Goal: Task Accomplishment & Management: Manage account settings

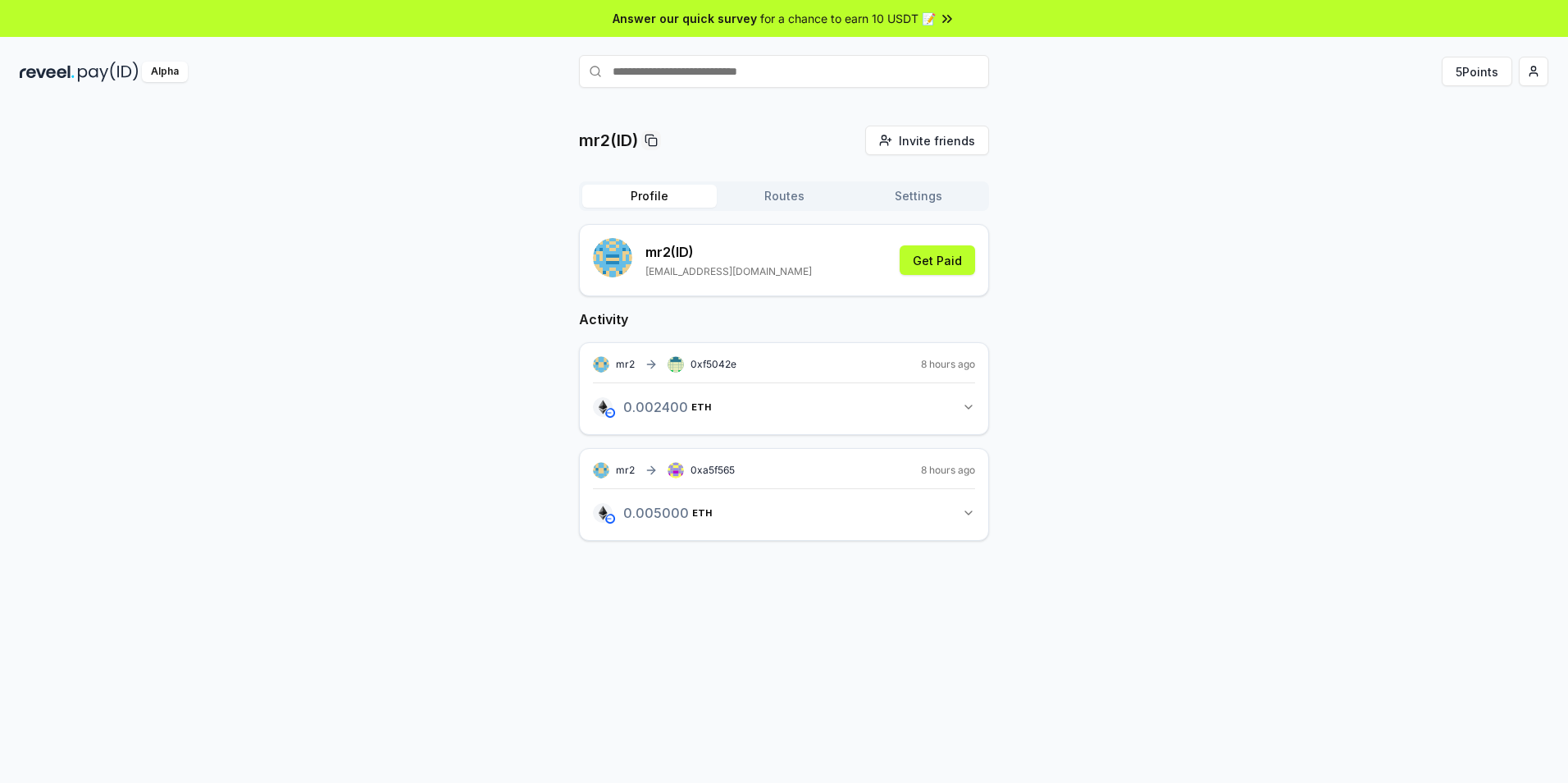
click at [801, 415] on button "0.002400 ETH 0.0024 ETH" at bounding box center [784, 407] width 382 height 28
click at [1503, 79] on button "5 Points" at bounding box center [1477, 71] width 71 height 30
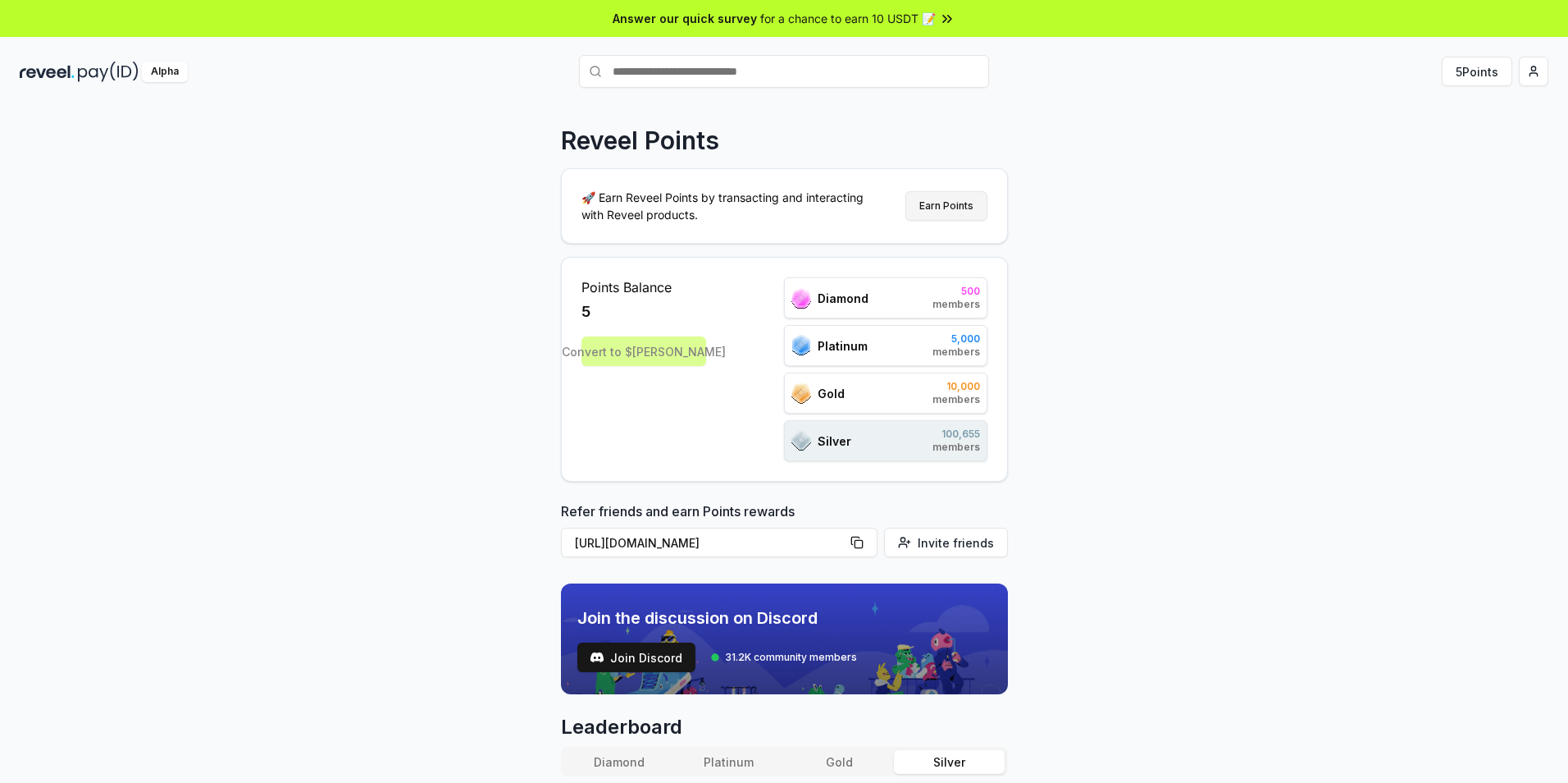
click at [950, 213] on button "Earn Points" at bounding box center [947, 205] width 82 height 30
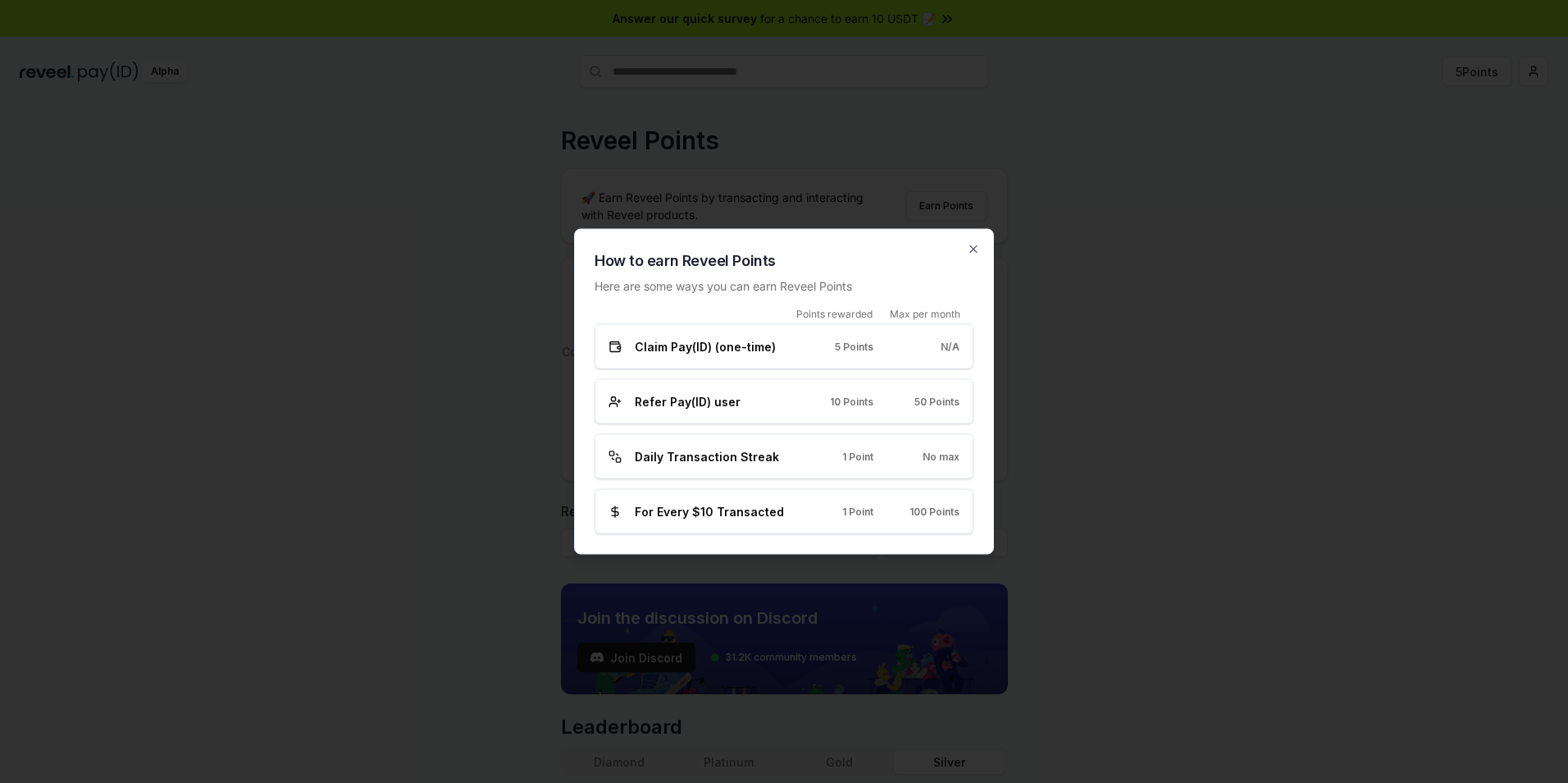
click at [1067, 377] on div at bounding box center [784, 392] width 1568 height 783
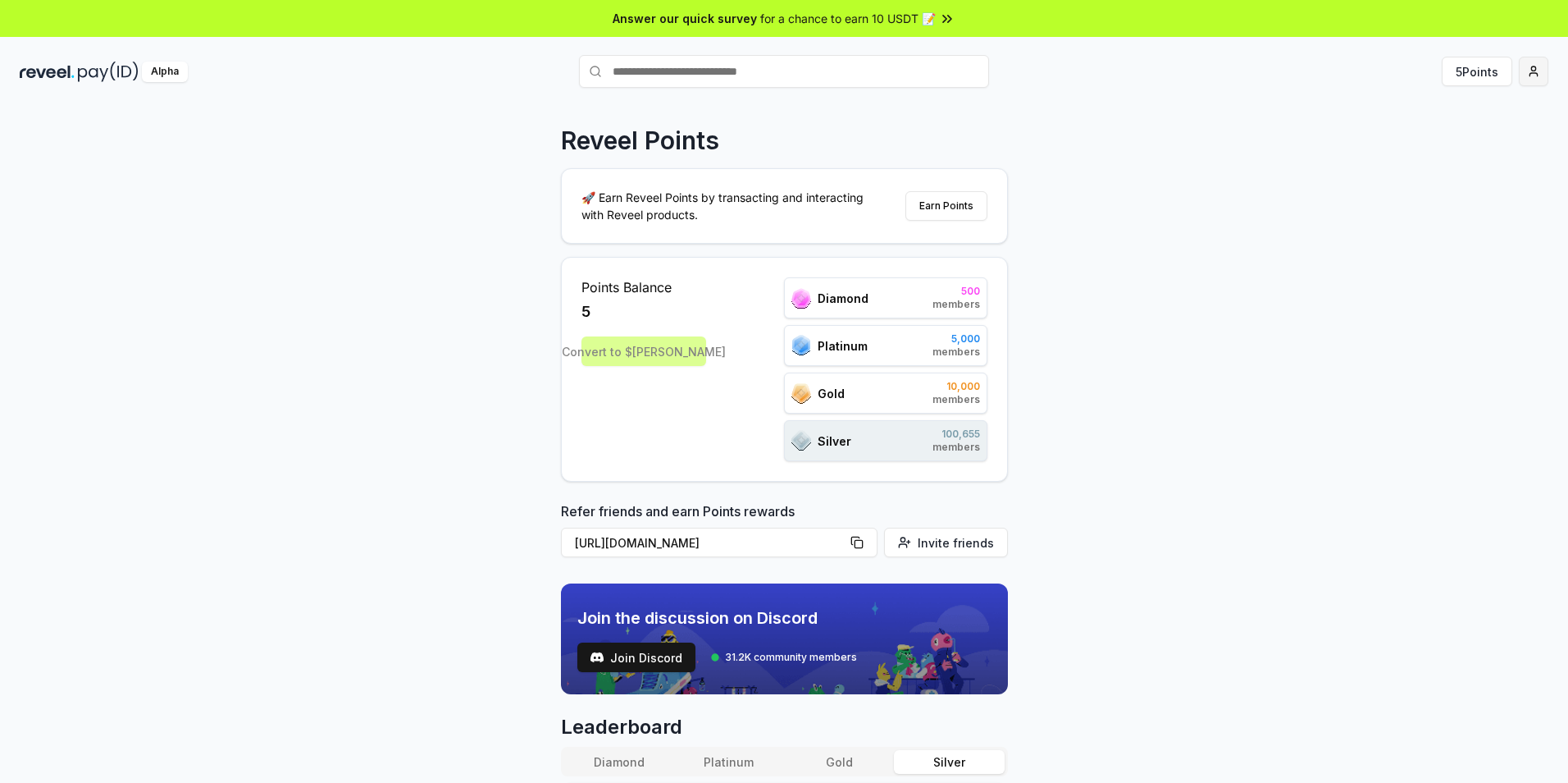
click at [1538, 78] on html "Answer our quick survey for a chance to earn 10 USDT 📝 Alpha 5 Points Reveel Po…" at bounding box center [784, 392] width 1568 height 783
click at [1438, 140] on div "View Profile" at bounding box center [1456, 142] width 182 height 27
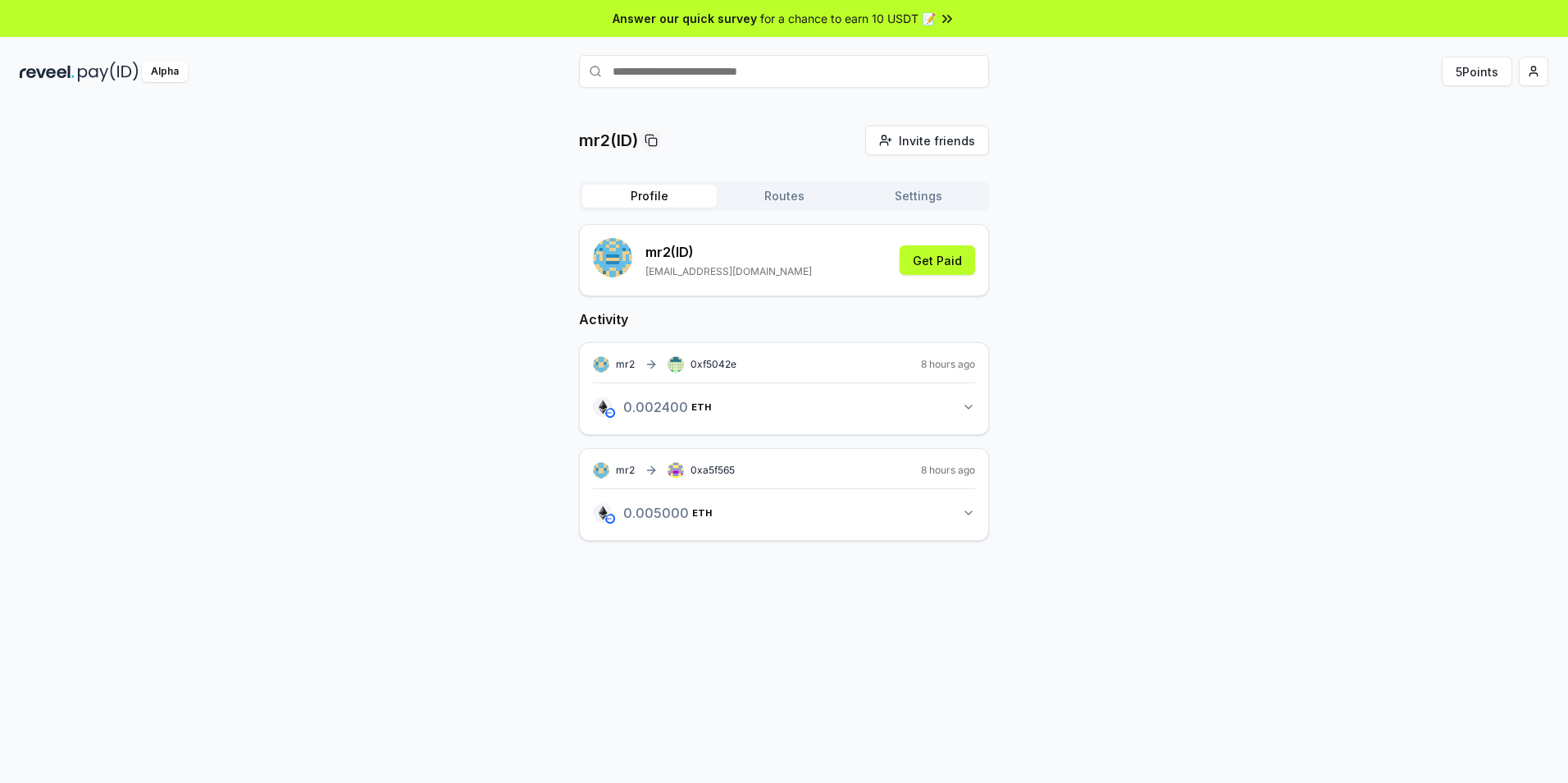
click at [960, 406] on button "0.002400 ETH 0.0024 ETH" at bounding box center [784, 407] width 382 height 28
click at [801, 197] on button "Routes" at bounding box center [784, 196] width 134 height 23
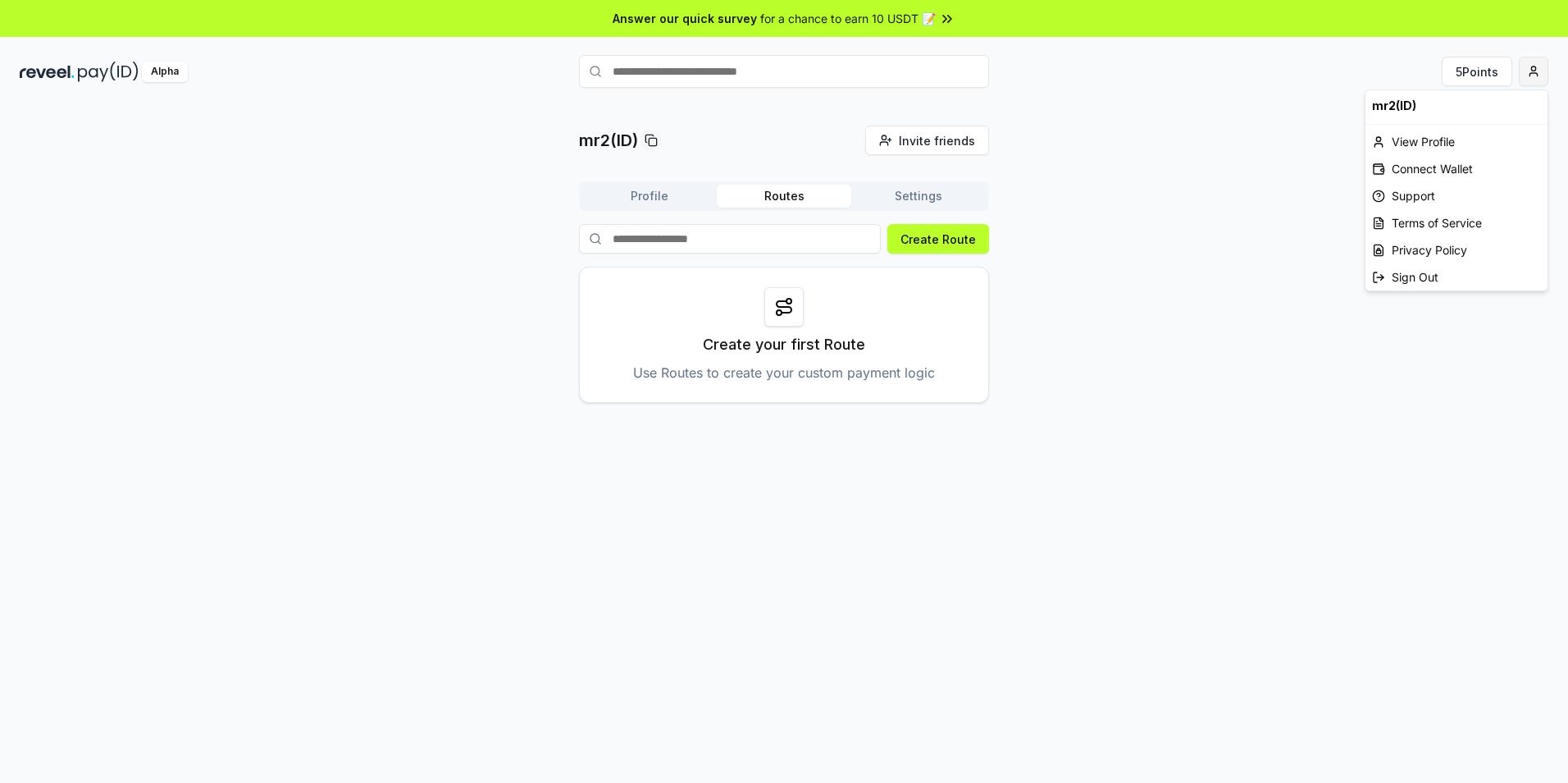
click at [1525, 73] on html "Answer our quick survey for a chance to earn 10 USDT 📝 Alpha 5 Points mr2(ID) I…" at bounding box center [784, 392] width 1568 height 783
click at [1451, 168] on div "Connect Wallet" at bounding box center [1456, 168] width 182 height 27
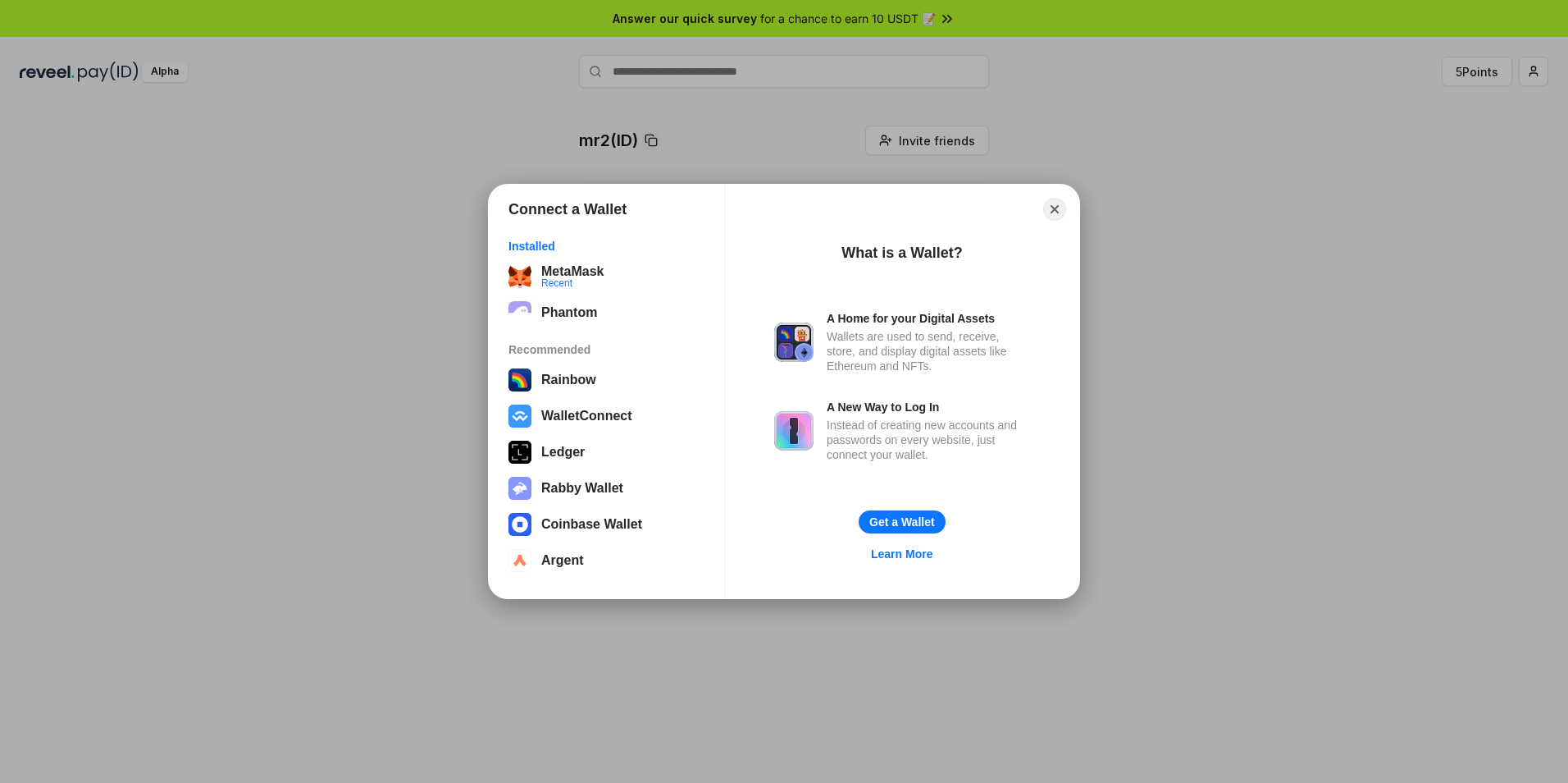
drag, startPoint x: 1278, startPoint y: 256, endPoint x: 1294, endPoint y: 231, distance: 29.7
click at [1278, 259] on div "Connect a Wallet Installed MetaMask Recent Phantom Recommended Rainbow WalletCo…" at bounding box center [784, 392] width 1897 height 1111
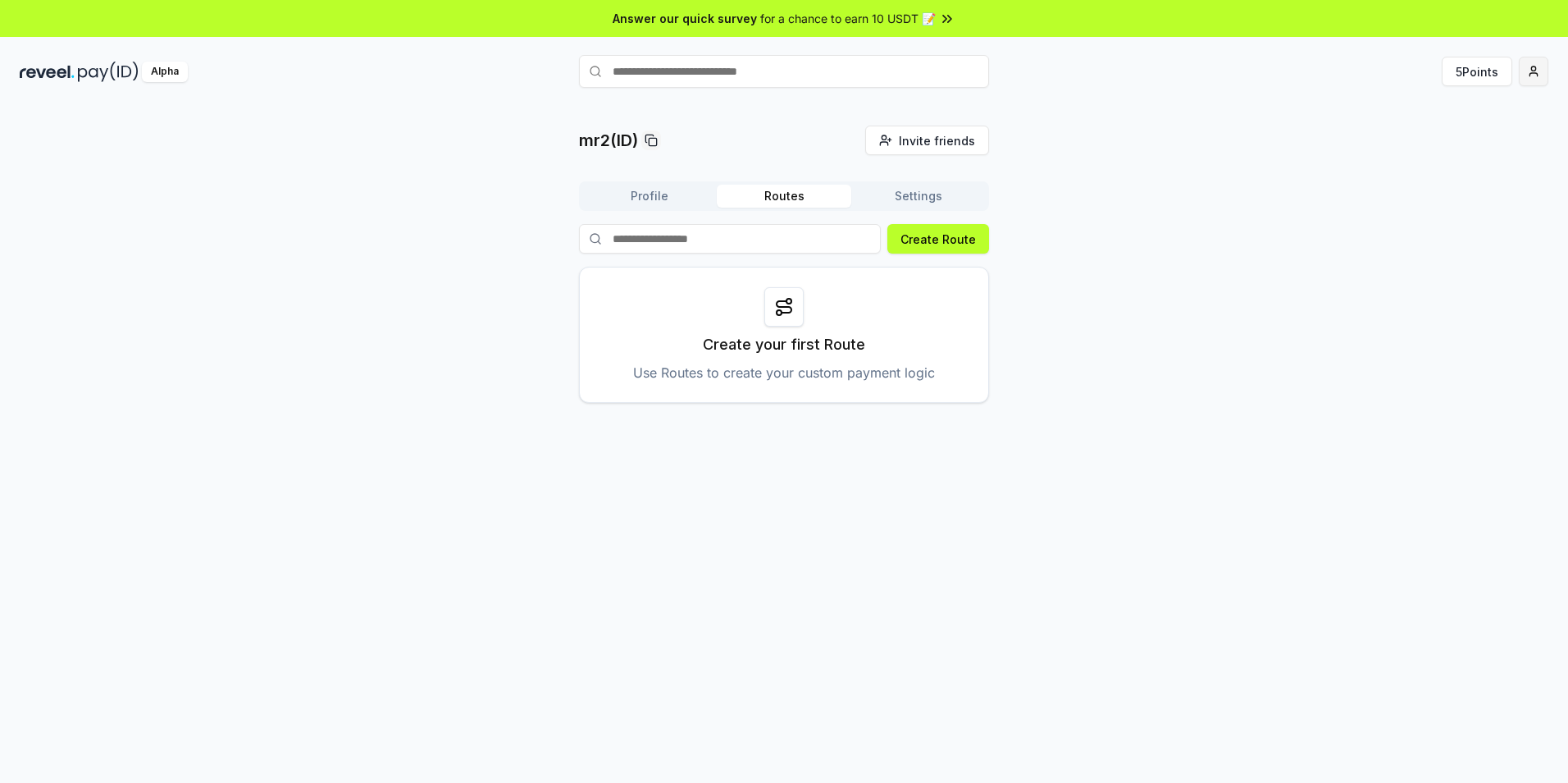
click at [1529, 72] on html "Answer our quick survey for a chance to earn 10 USDT 📝 Alpha 5 Points mr2(ID) I…" at bounding box center [784, 392] width 1568 height 783
click at [1435, 142] on div "View Profile" at bounding box center [1456, 142] width 182 height 27
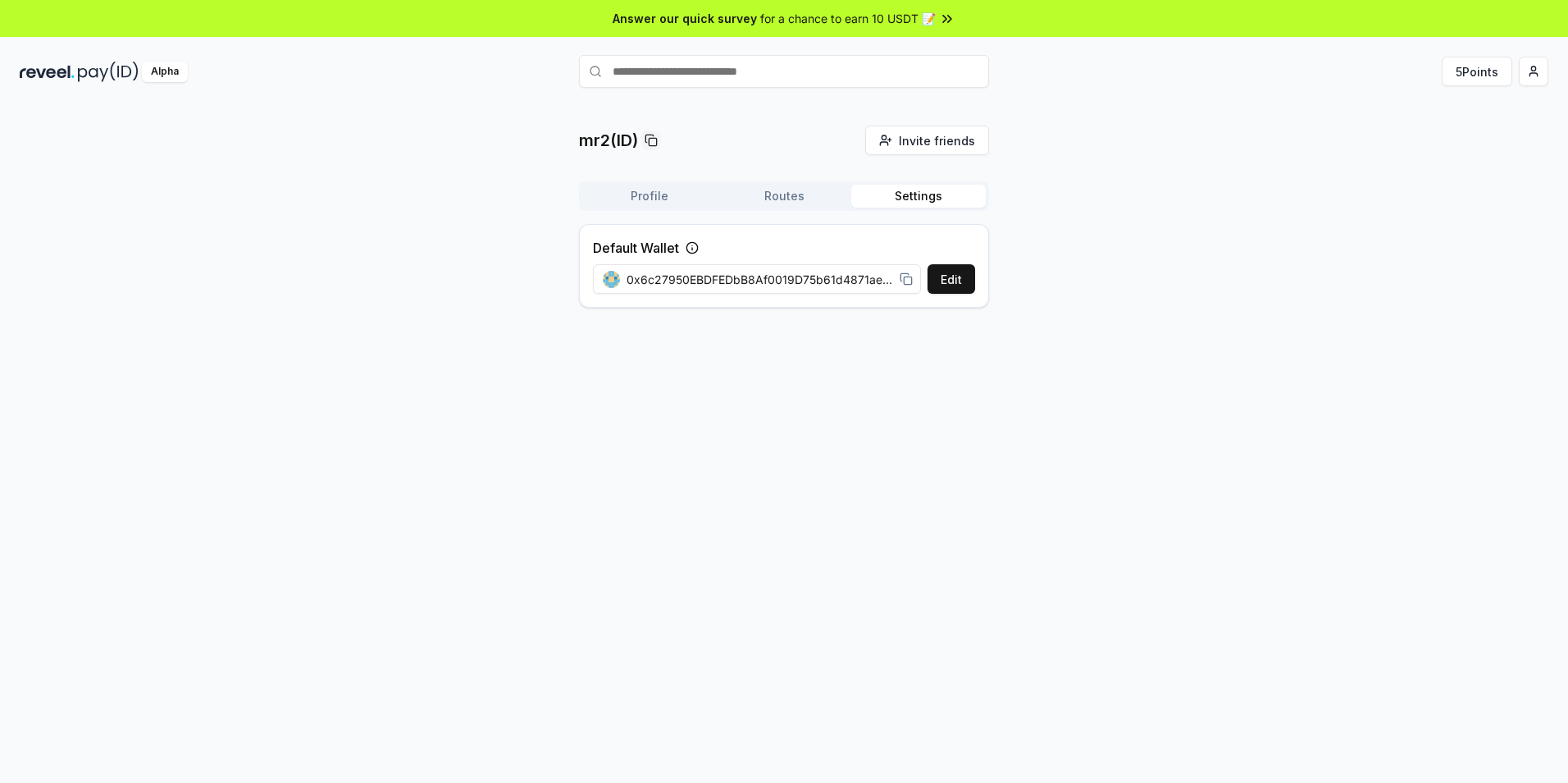
click at [921, 197] on button "Settings" at bounding box center [919, 196] width 134 height 23
drag, startPoint x: 877, startPoint y: 276, endPoint x: 746, endPoint y: 282, distance: 131.1
click at [746, 282] on span "0x6c27950EBDFEDbB8Af0019D75b61d4871ae36341" at bounding box center [760, 279] width 267 height 17
click at [569, 357] on div "mr2(ID) Invite friends Invite Profile Routes Settings Default Wallet Edit 0x6c2…" at bounding box center [784, 460] width 1568 height 736
click at [1529, 73] on html "Answer our quick survey for a chance to earn 10 USDT 📝 Alpha 5 Points mr2(ID) I…" at bounding box center [784, 392] width 1568 height 783
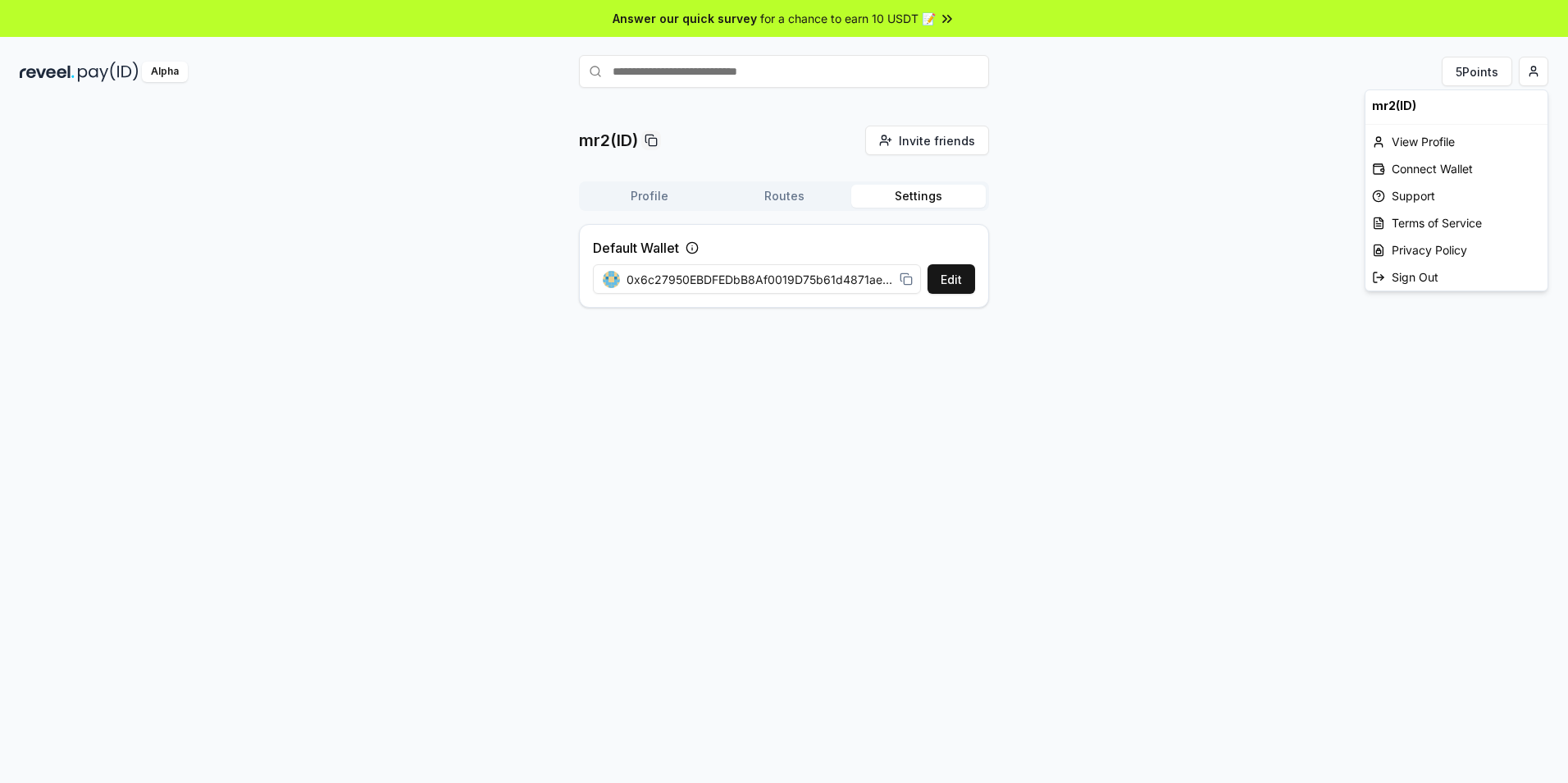
click at [656, 195] on html "Answer our quick survey for a chance to earn 10 USDT 📝 Alpha 5 Points mr2(ID) I…" at bounding box center [784, 392] width 1568 height 783
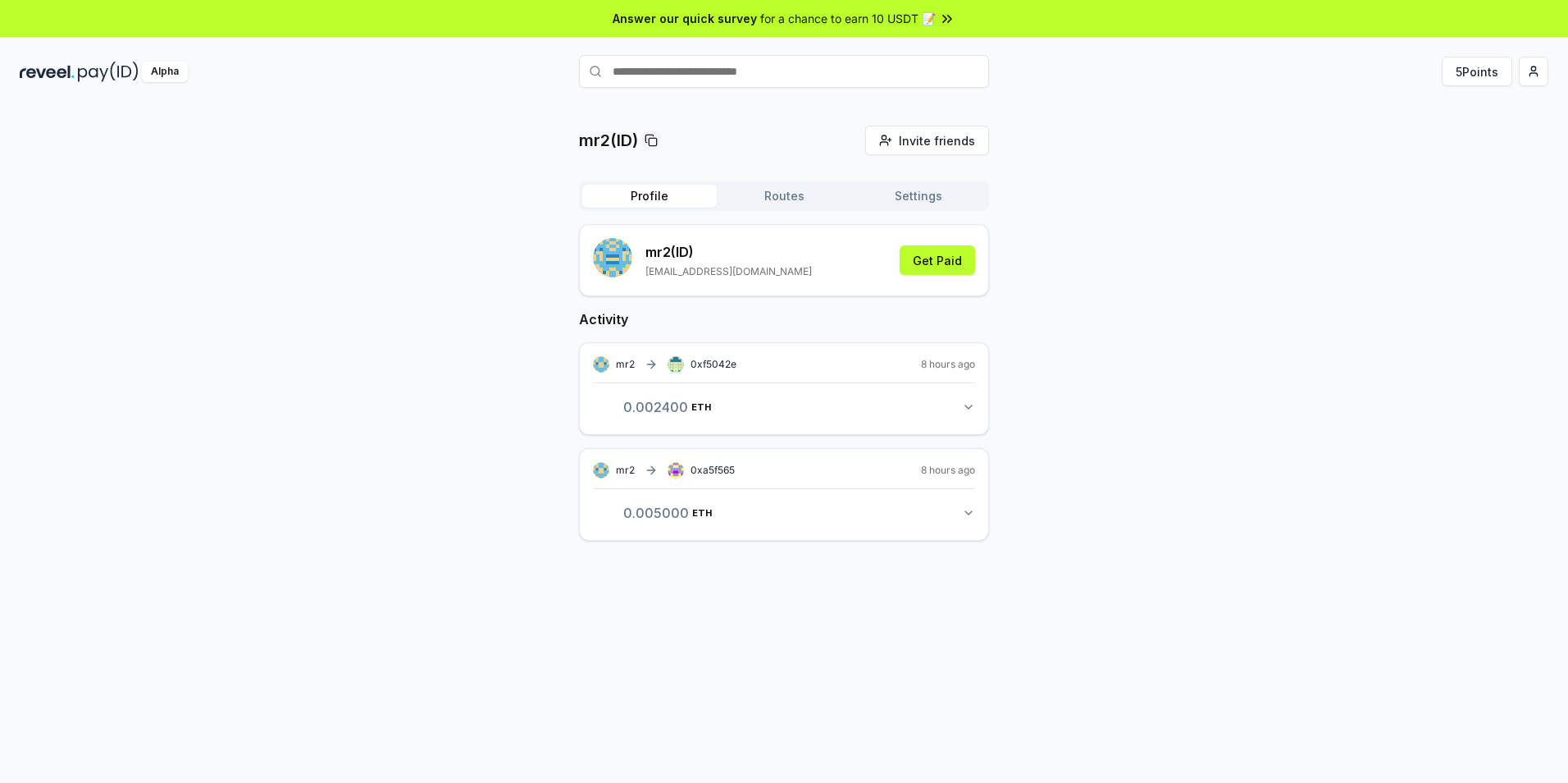
click at [652, 193] on button "Profile" at bounding box center [649, 196] width 134 height 23
click at [647, 364] on icon at bounding box center [651, 364] width 13 height 13
click at [690, 405] on span "ETH" at bounding box center [699, 407] width 20 height 10
click at [956, 412] on button "0.002400 ETH 0.0024 ETH" at bounding box center [784, 407] width 382 height 28
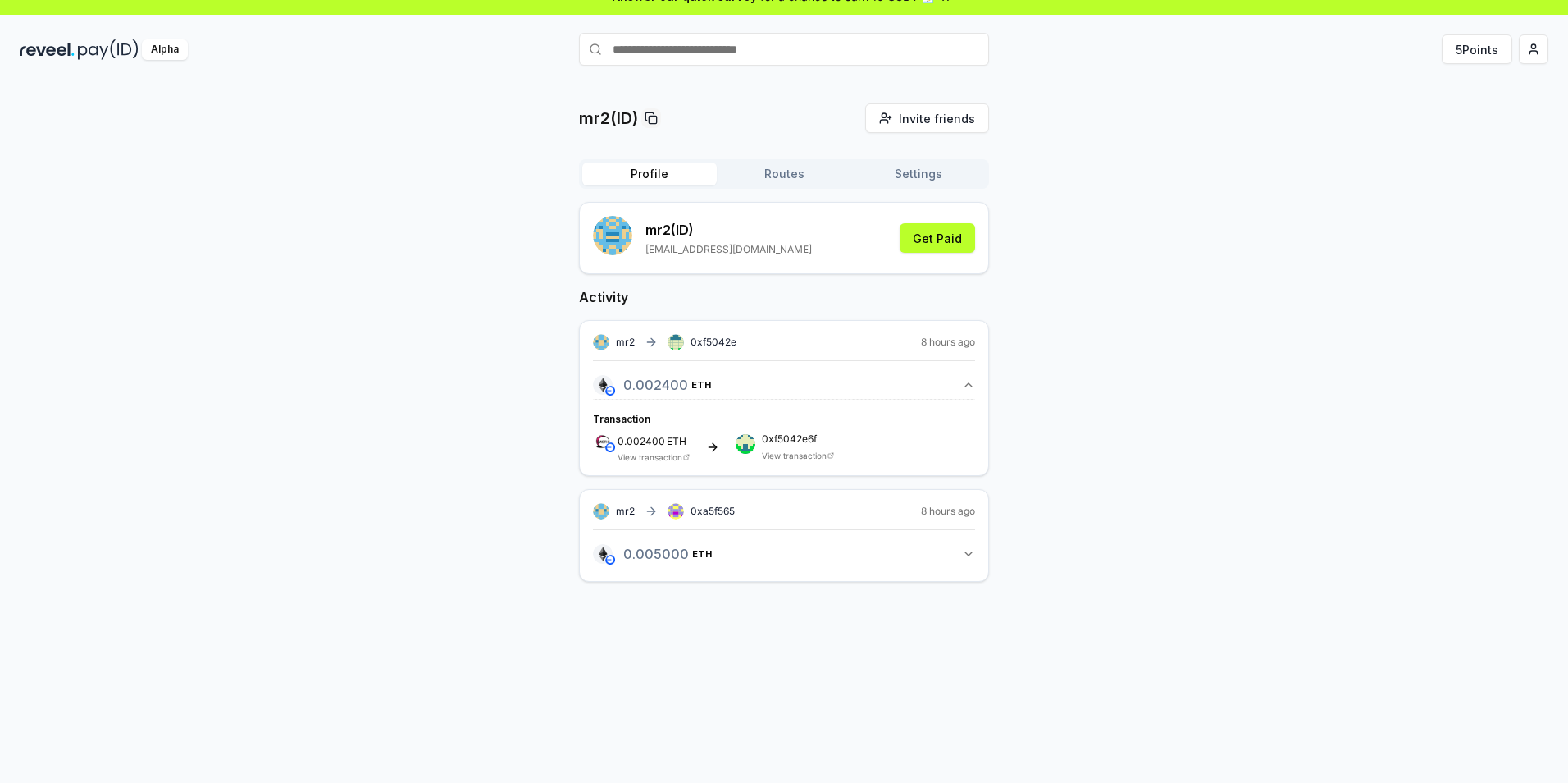
scroll to position [47, 0]
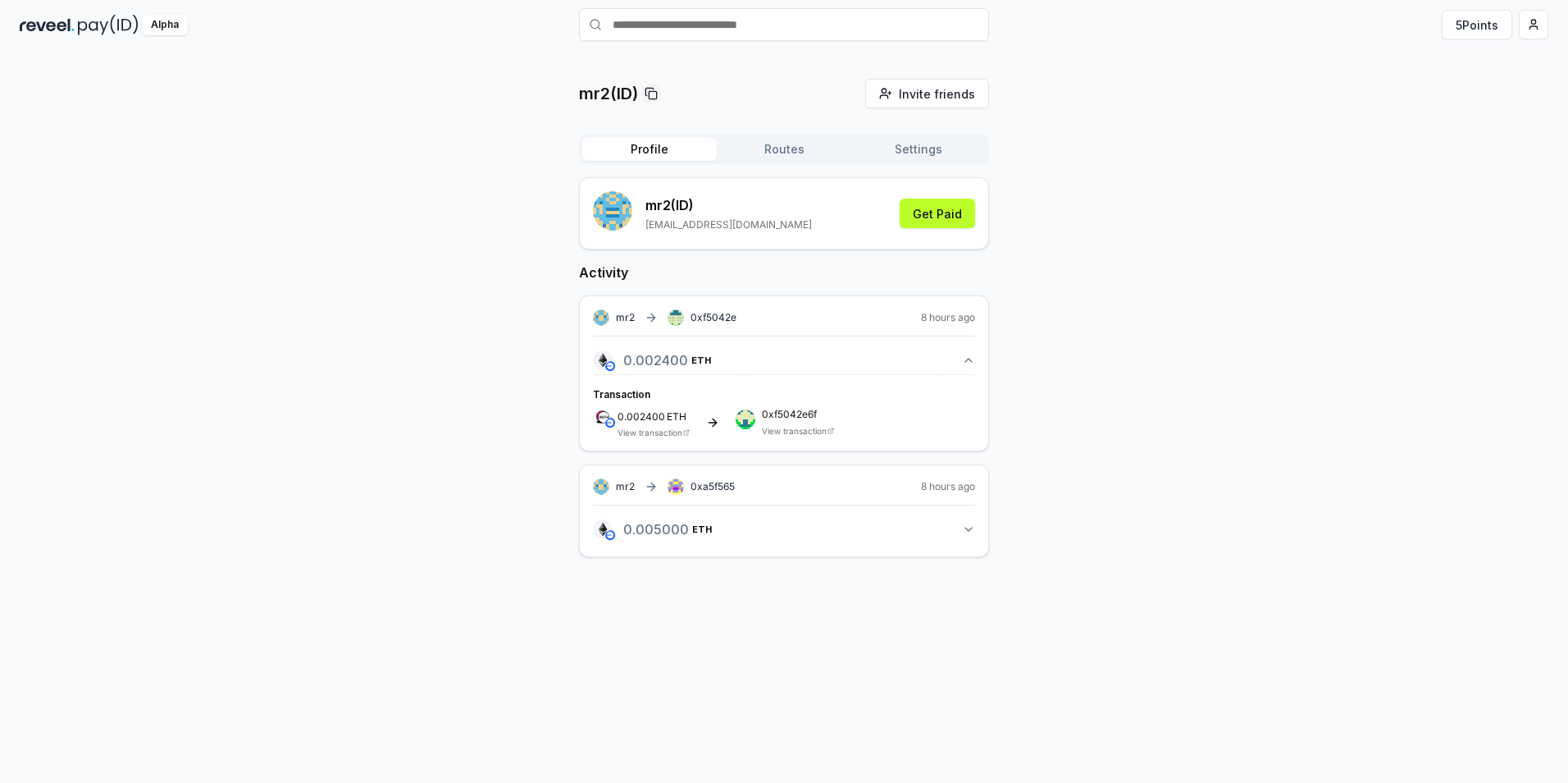
click at [961, 529] on button "0.005000 ETH 0.005 ETH" at bounding box center [784, 529] width 382 height 28
